Goal: Information Seeking & Learning: Learn about a topic

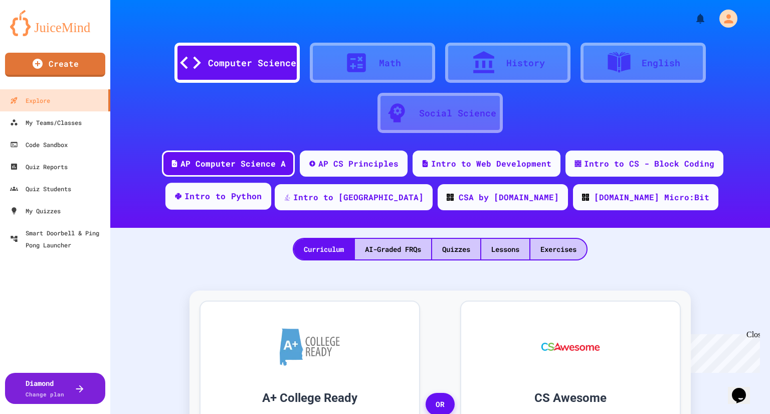
click at [271, 208] on div "Intro to Python" at bounding box center [218, 195] width 106 height 27
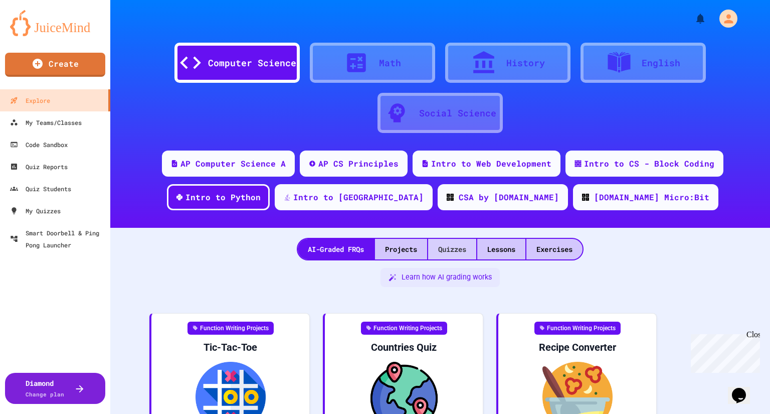
click at [458, 245] on div "Quizzes" at bounding box center [452, 249] width 48 height 21
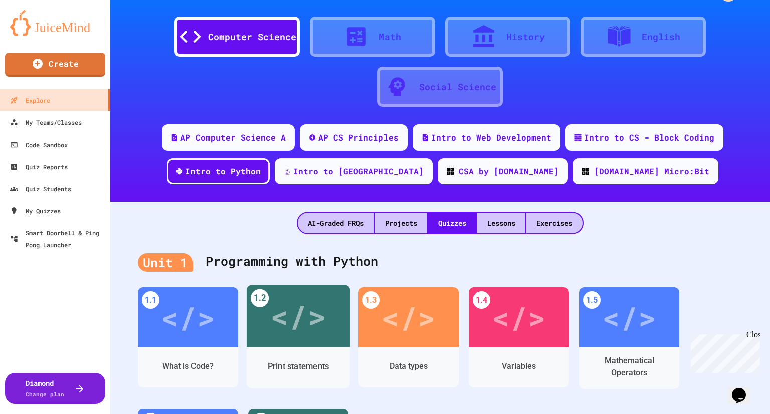
scroll to position [40, 0]
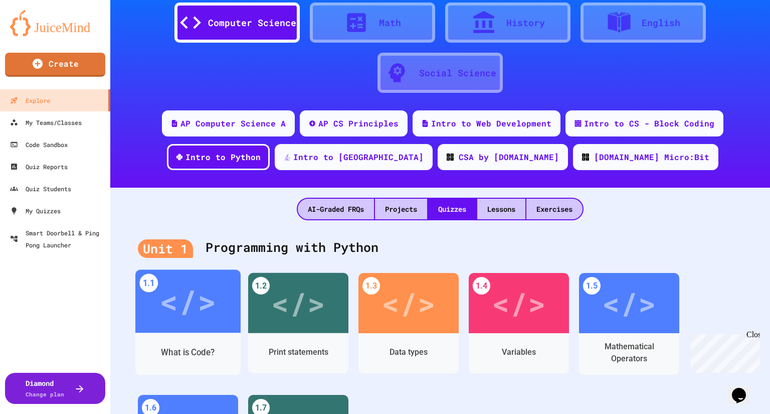
click at [195, 325] on div "</>" at bounding box center [187, 300] width 105 height 63
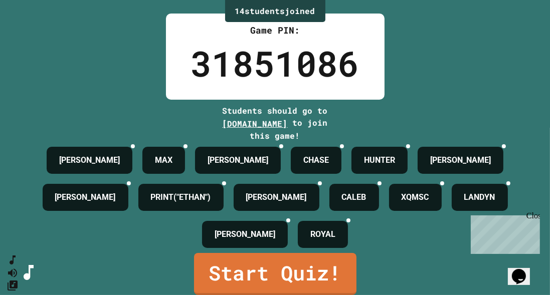
scroll to position [43, 0]
click at [506, 156] on icon at bounding box center [509, 152] width 7 height 7
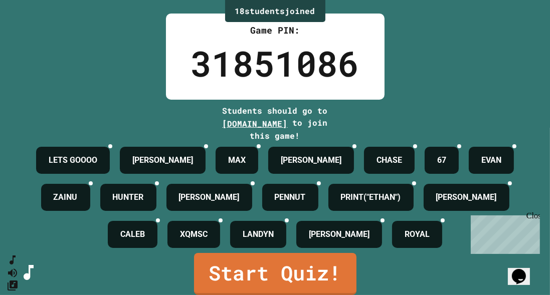
scroll to position [88, 0]
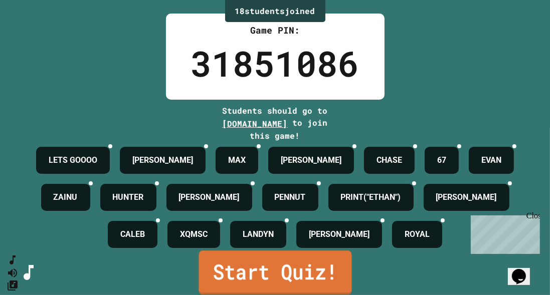
click at [287, 271] on link "Start Quiz!" at bounding box center [275, 273] width 153 height 44
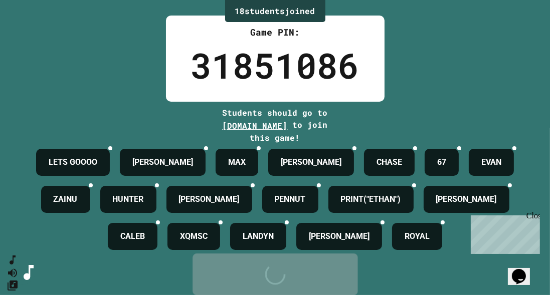
scroll to position [0, 0]
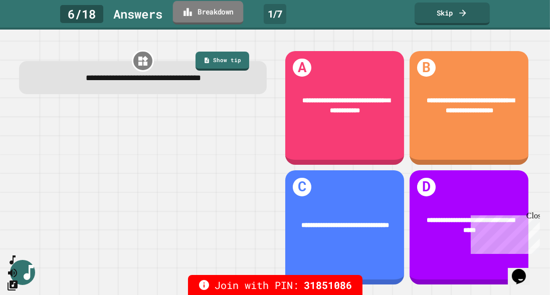
click at [233, 13] on link "Breakdown" at bounding box center [208, 13] width 71 height 24
click at [451, 9] on link "Skip" at bounding box center [452, 13] width 73 height 24
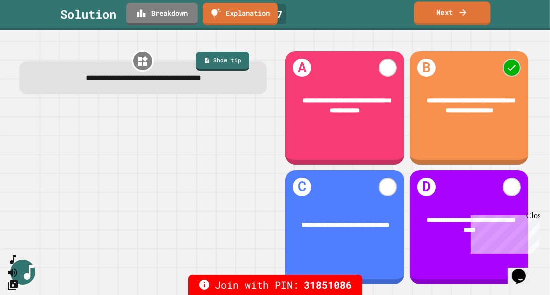
click at [473, 16] on link "Next" at bounding box center [452, 13] width 77 height 24
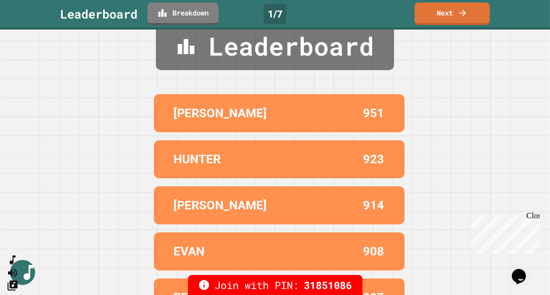
scroll to position [57, 0]
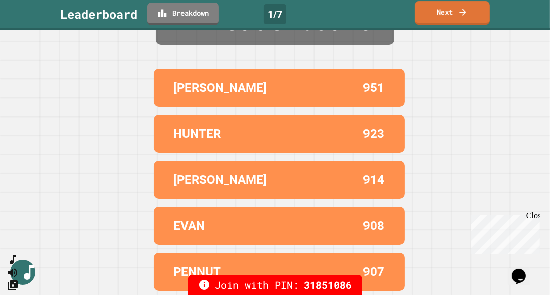
click at [452, 19] on link "Next" at bounding box center [452, 13] width 75 height 24
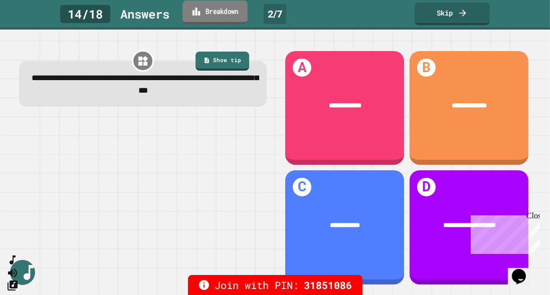
click at [211, 10] on link "Breakdown" at bounding box center [214, 13] width 65 height 24
click at [454, 10] on link "Skip" at bounding box center [452, 13] width 71 height 24
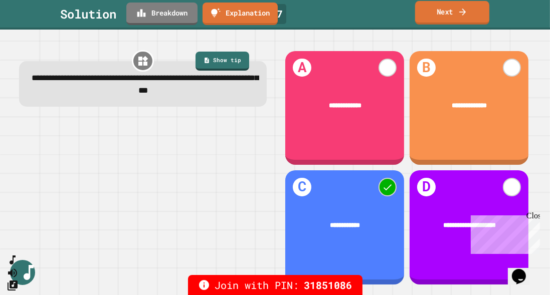
click at [436, 12] on link "Next" at bounding box center [452, 13] width 74 height 24
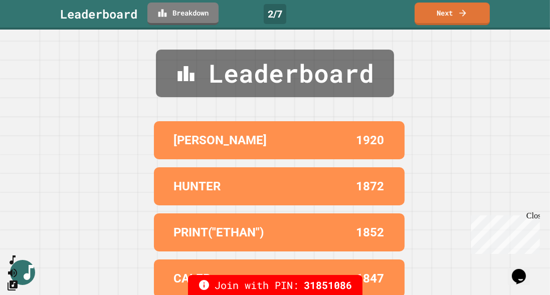
scroll to position [57, 0]
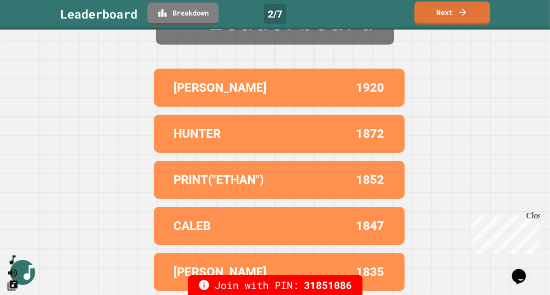
click at [460, 15] on icon at bounding box center [463, 12] width 10 height 11
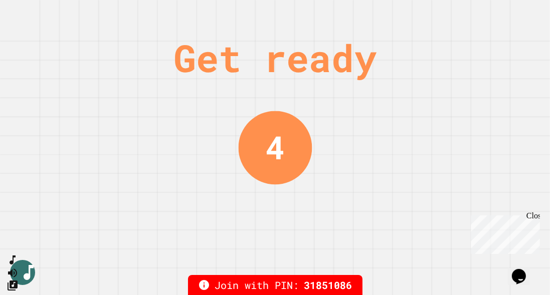
scroll to position [0, 0]
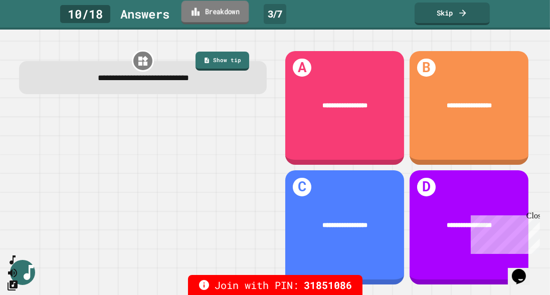
click at [219, 19] on link "Breakdown" at bounding box center [215, 13] width 68 height 24
click at [454, 19] on link "Skip" at bounding box center [452, 13] width 74 height 24
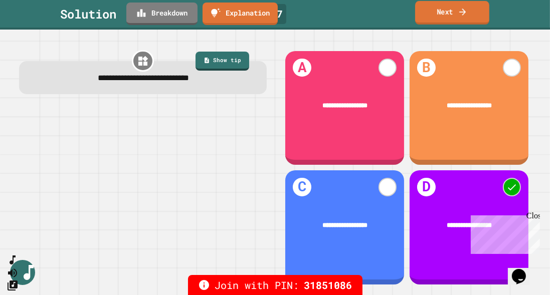
click at [454, 18] on link "Next" at bounding box center [452, 13] width 74 height 24
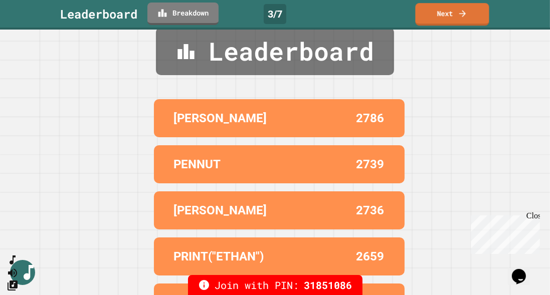
scroll to position [57, 0]
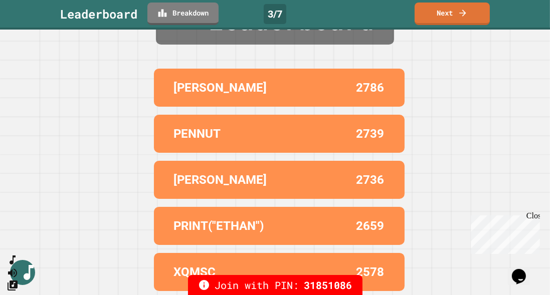
click at [468, 10] on link "Next" at bounding box center [452, 14] width 75 height 23
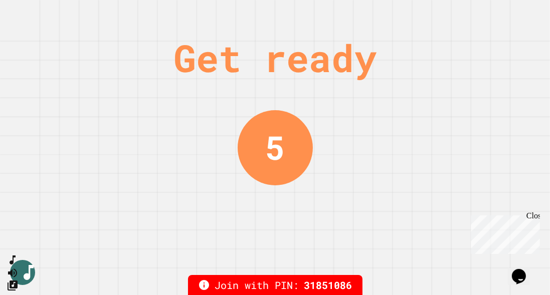
scroll to position [0, 0]
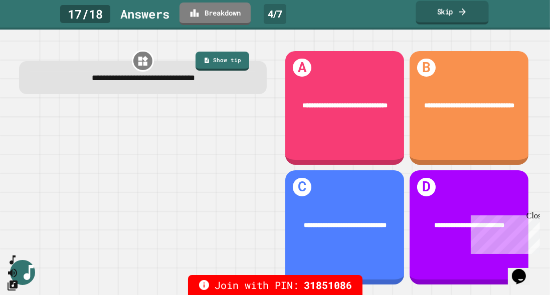
click at [462, 12] on icon at bounding box center [462, 11] width 7 height 7
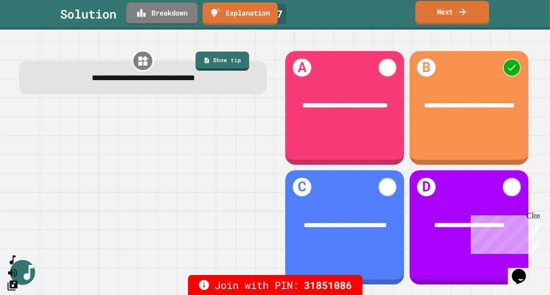
click at [462, 12] on icon at bounding box center [462, 11] width 7 height 7
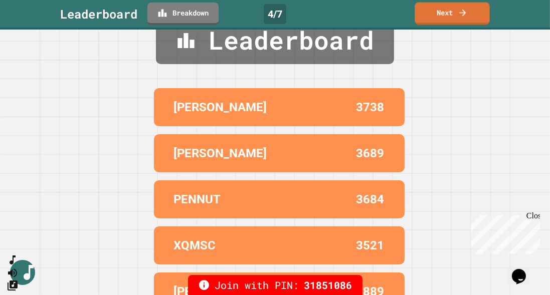
scroll to position [57, 0]
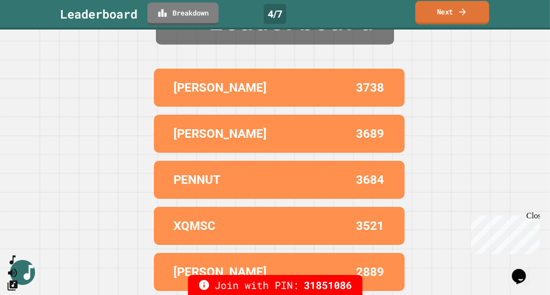
click at [455, 15] on link "Next" at bounding box center [452, 13] width 74 height 24
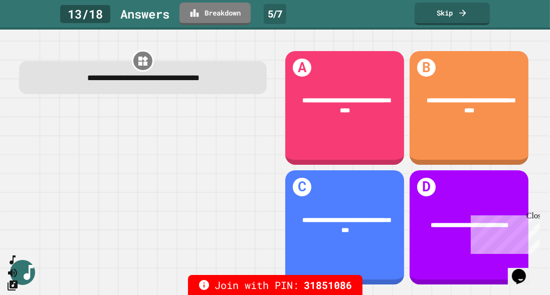
click at [531, 216] on div "Close" at bounding box center [532, 217] width 13 height 13
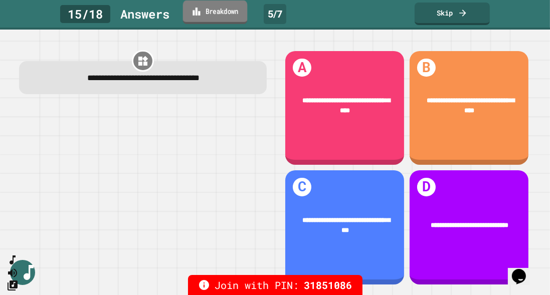
click at [217, 18] on link "Breakdown" at bounding box center [215, 13] width 65 height 24
click at [455, 14] on link "Skip" at bounding box center [452, 13] width 74 height 24
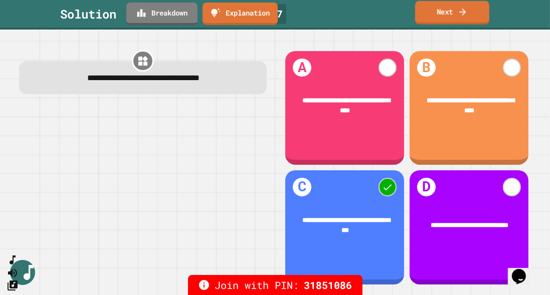
click at [455, 14] on link "Next" at bounding box center [452, 13] width 74 height 24
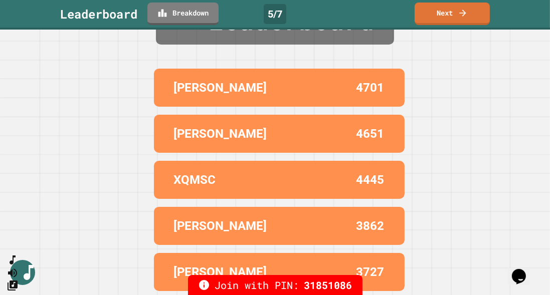
scroll to position [57, 0]
click at [443, 17] on link "Next" at bounding box center [452, 13] width 76 height 24
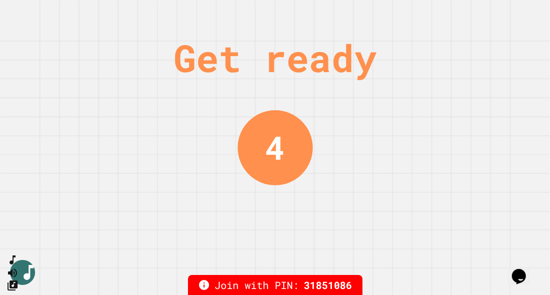
scroll to position [0, 0]
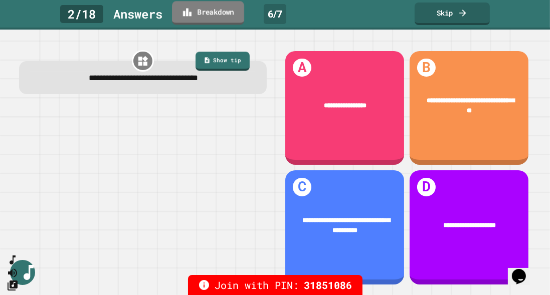
click at [207, 19] on link "Breakdown" at bounding box center [208, 13] width 72 height 24
click at [441, 15] on link "Skip" at bounding box center [452, 13] width 71 height 24
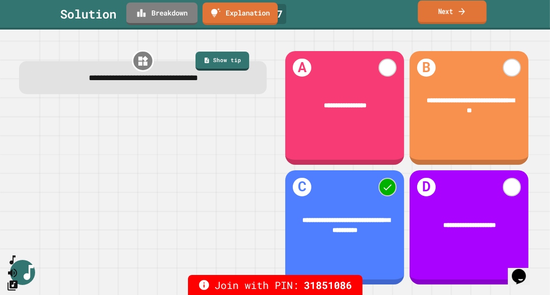
click at [440, 3] on link "Next" at bounding box center [452, 13] width 69 height 24
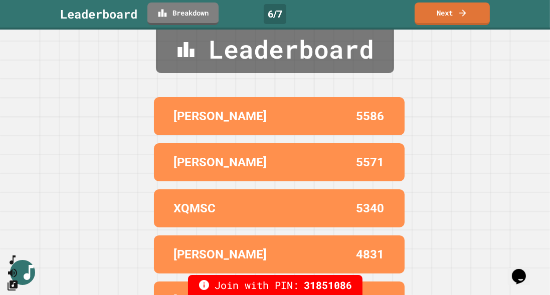
scroll to position [57, 0]
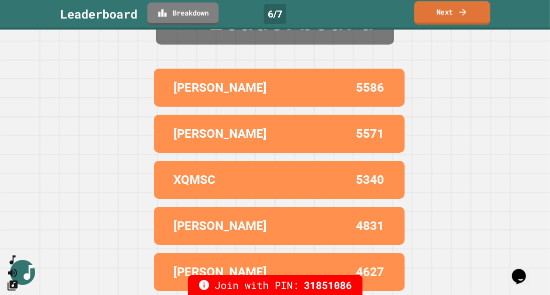
click at [452, 11] on link "Next" at bounding box center [452, 13] width 76 height 24
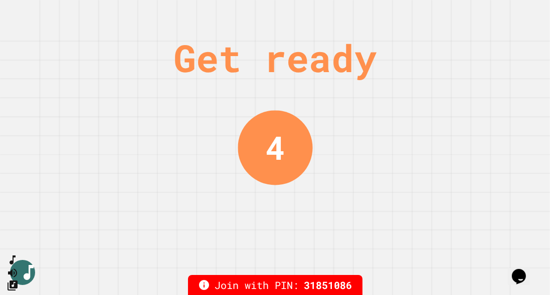
scroll to position [0, 0]
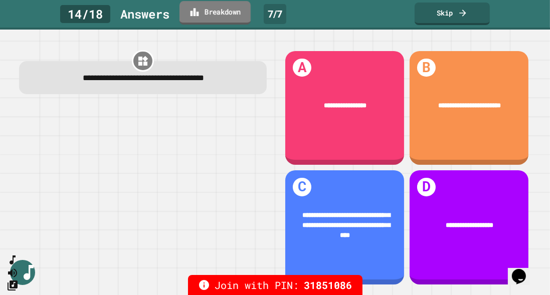
click at [231, 9] on link "Breakdown" at bounding box center [214, 13] width 71 height 24
click at [449, 19] on link "Skip" at bounding box center [452, 13] width 74 height 24
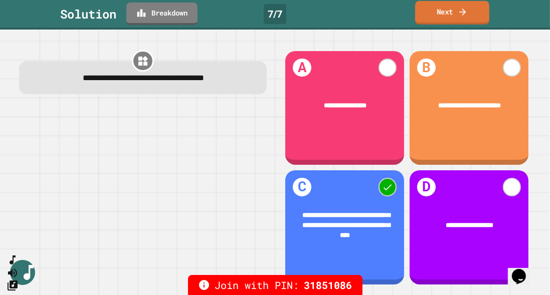
click at [449, 19] on link "Next" at bounding box center [452, 13] width 74 height 24
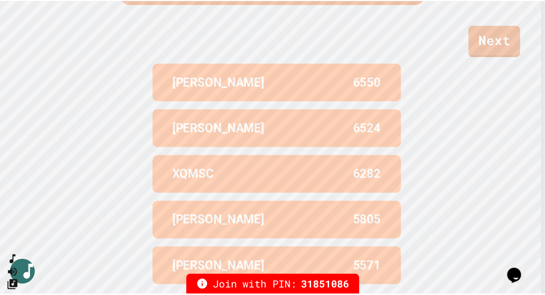
scroll to position [416, 0]
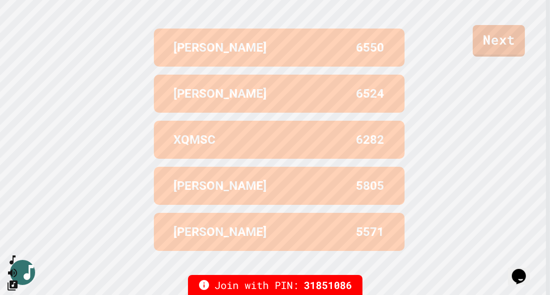
click at [487, 32] on link "Next" at bounding box center [499, 41] width 52 height 32
